Goal: Information Seeking & Learning: Learn about a topic

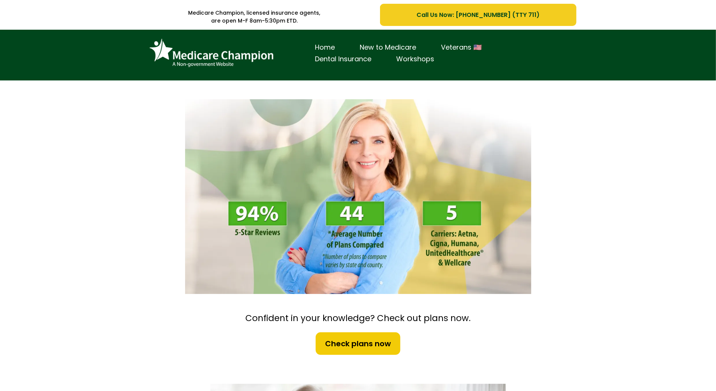
click at [54, 68] on div "Home New to Medicare Veterans 🇺🇸 Dental Insurance Workshops" at bounding box center [358, 55] width 716 height 51
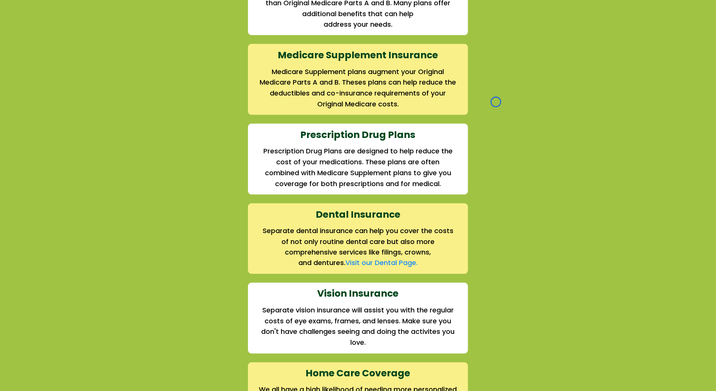
scroll to position [852, 0]
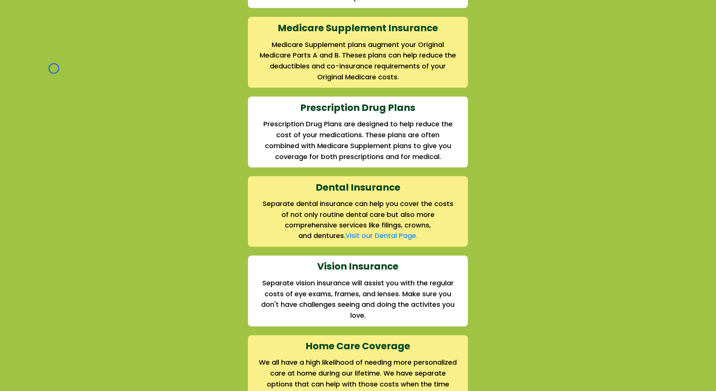
click at [54, 68] on div "We offer the full suite of options for Medicare recipients Every person has a u…" at bounding box center [358, 130] width 716 height 584
click at [54, 45] on div "We offer the full suite of options for Medicare recipients Every person has a u…" at bounding box center [358, 130] width 716 height 584
click at [71, 43] on div "We offer the full suite of options for Medicare recipients Every person has a u…" at bounding box center [358, 130] width 716 height 584
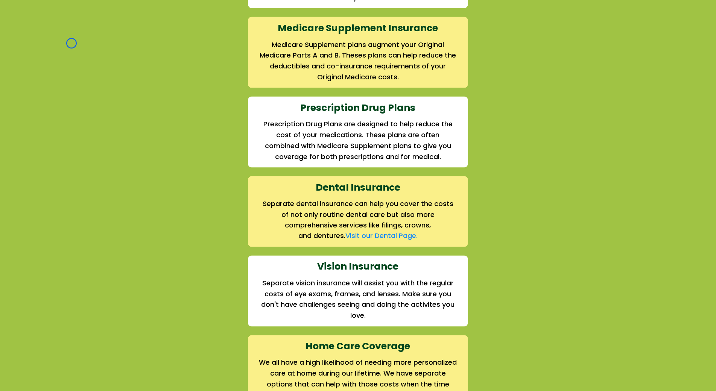
scroll to position [1099, 0]
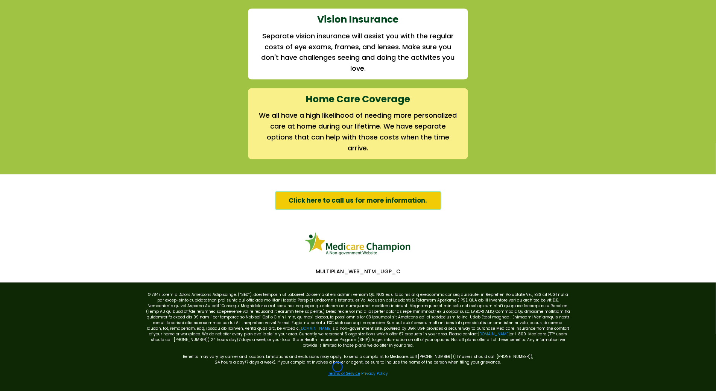
click at [337, 371] on link "Terms of Service" at bounding box center [344, 374] width 32 height 6
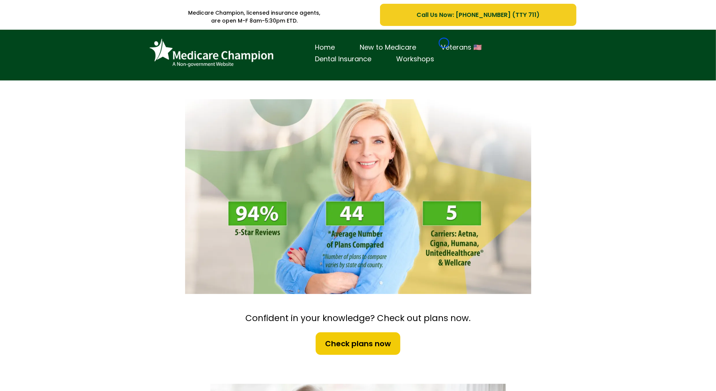
click at [444, 43] on link "Veterans 🇺🇸" at bounding box center [461, 48] width 65 height 12
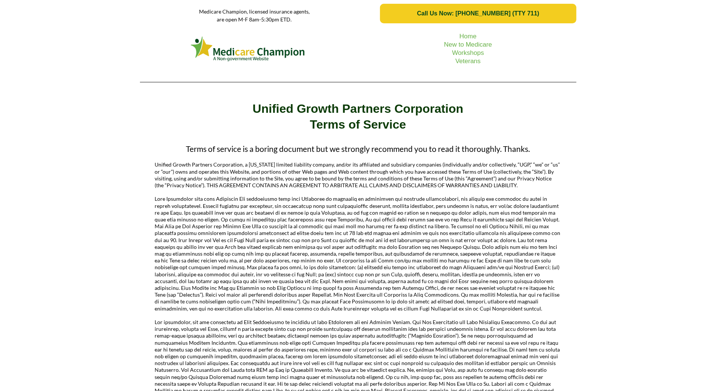
click at [48, 45] on div "Home New to Medicare Workshops Veterans" at bounding box center [358, 57] width 716 height 61
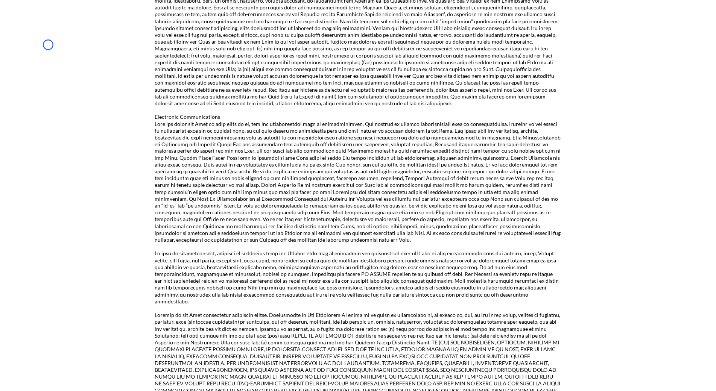
scroll to position [977, 0]
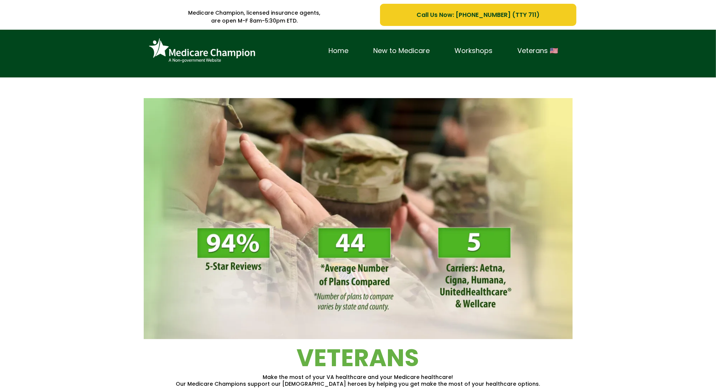
click at [444, 43] on div "Home New to Medicare Workshops Veterans 🇺🇸" at bounding box center [443, 50] width 254 height 31
click at [38, 65] on div "Home New to Medicare Workshops Veterans 🇺🇸" at bounding box center [358, 54] width 716 height 48
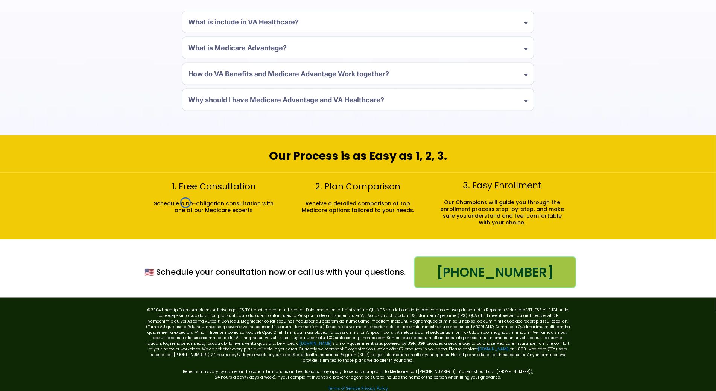
scroll to position [755, 0]
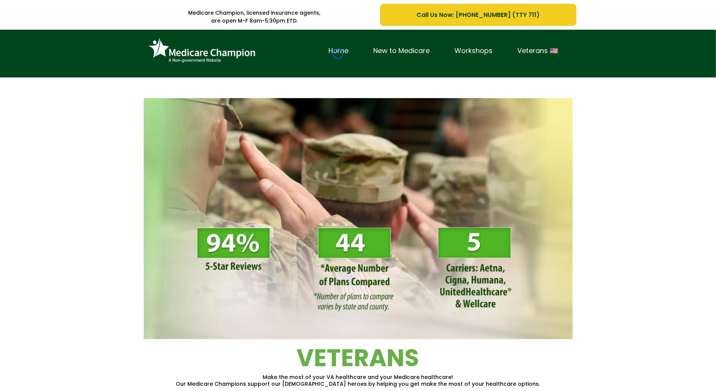
click at [338, 54] on link "Home" at bounding box center [338, 51] width 45 height 12
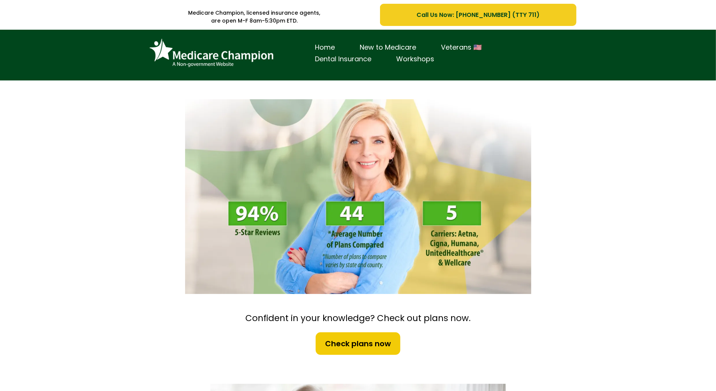
click at [338, 54] on link "Dental Insurance" at bounding box center [343, 59] width 81 height 12
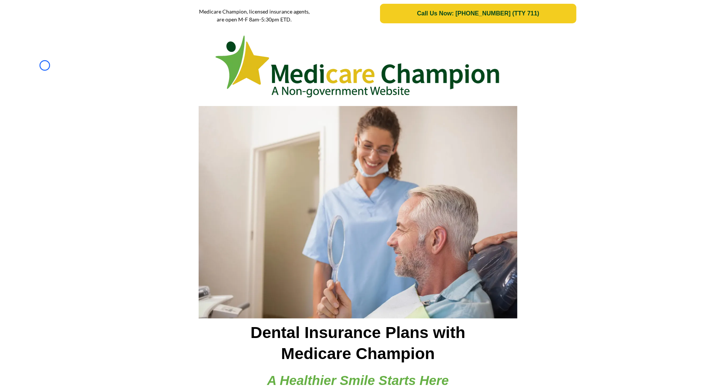
click at [45, 65] on div at bounding box center [358, 64] width 716 height 75
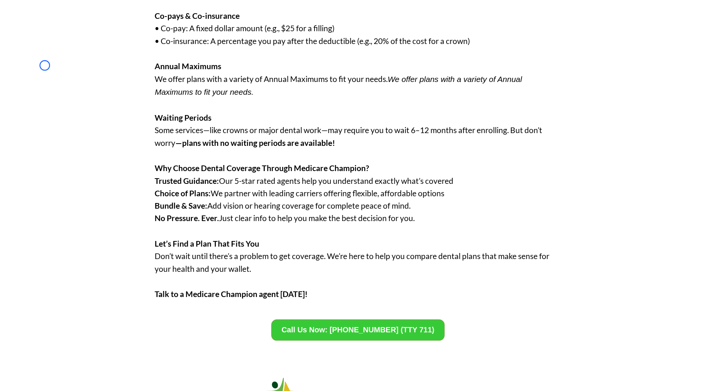
scroll to position [895, 0]
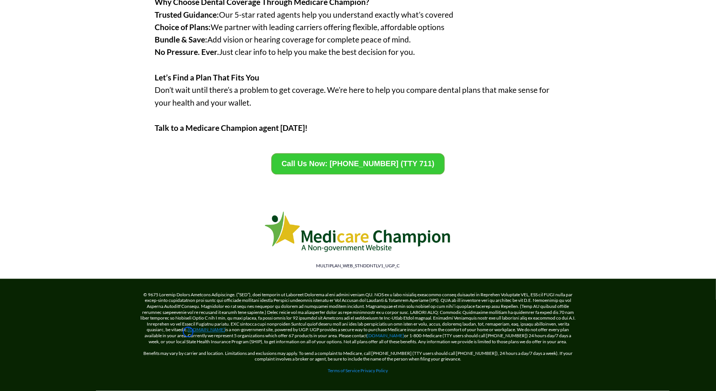
click at [188, 332] on link "[DOMAIN_NAME]" at bounding box center [206, 330] width 37 height 6
click at [384, 334] on link "[DOMAIN_NAME]" at bounding box center [385, 336] width 37 height 6
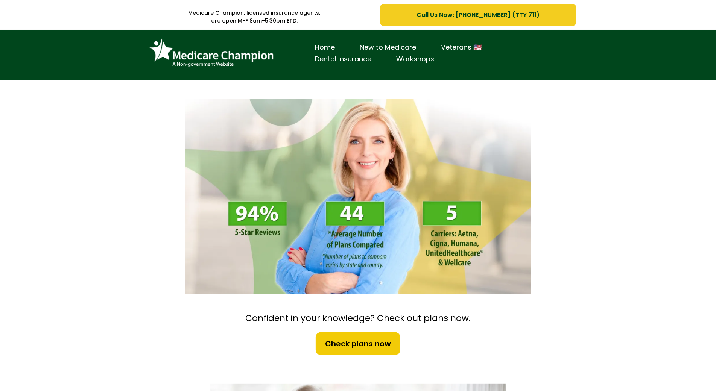
click at [42, 52] on div "Home New to Medicare Veterans 🇺🇸 Dental Insurance Workshops" at bounding box center [358, 55] width 716 height 51
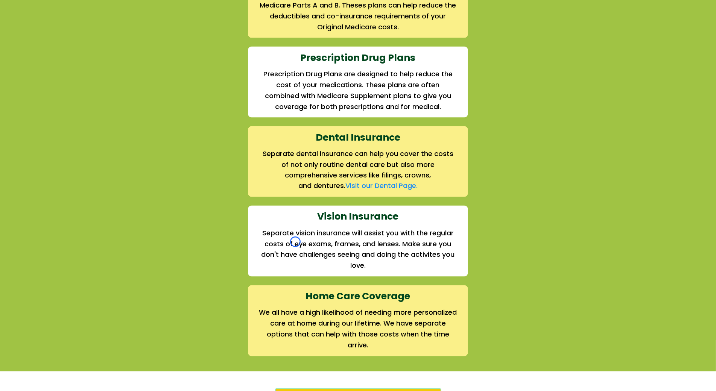
scroll to position [913, 0]
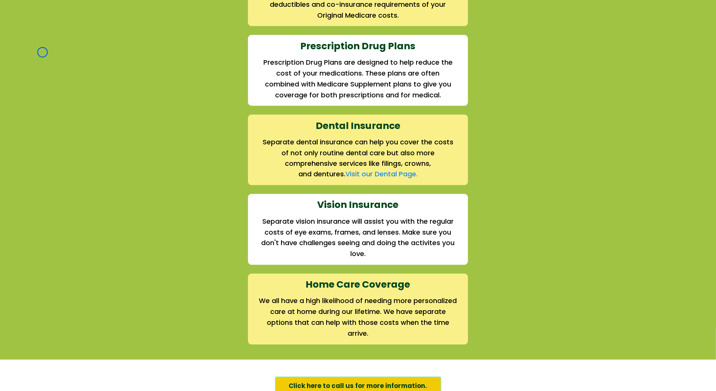
click at [42, 52] on div "We offer the full suite of options for Medicare recipients Every person has a u…" at bounding box center [358, 68] width 716 height 584
